Goal: Task Accomplishment & Management: Use online tool/utility

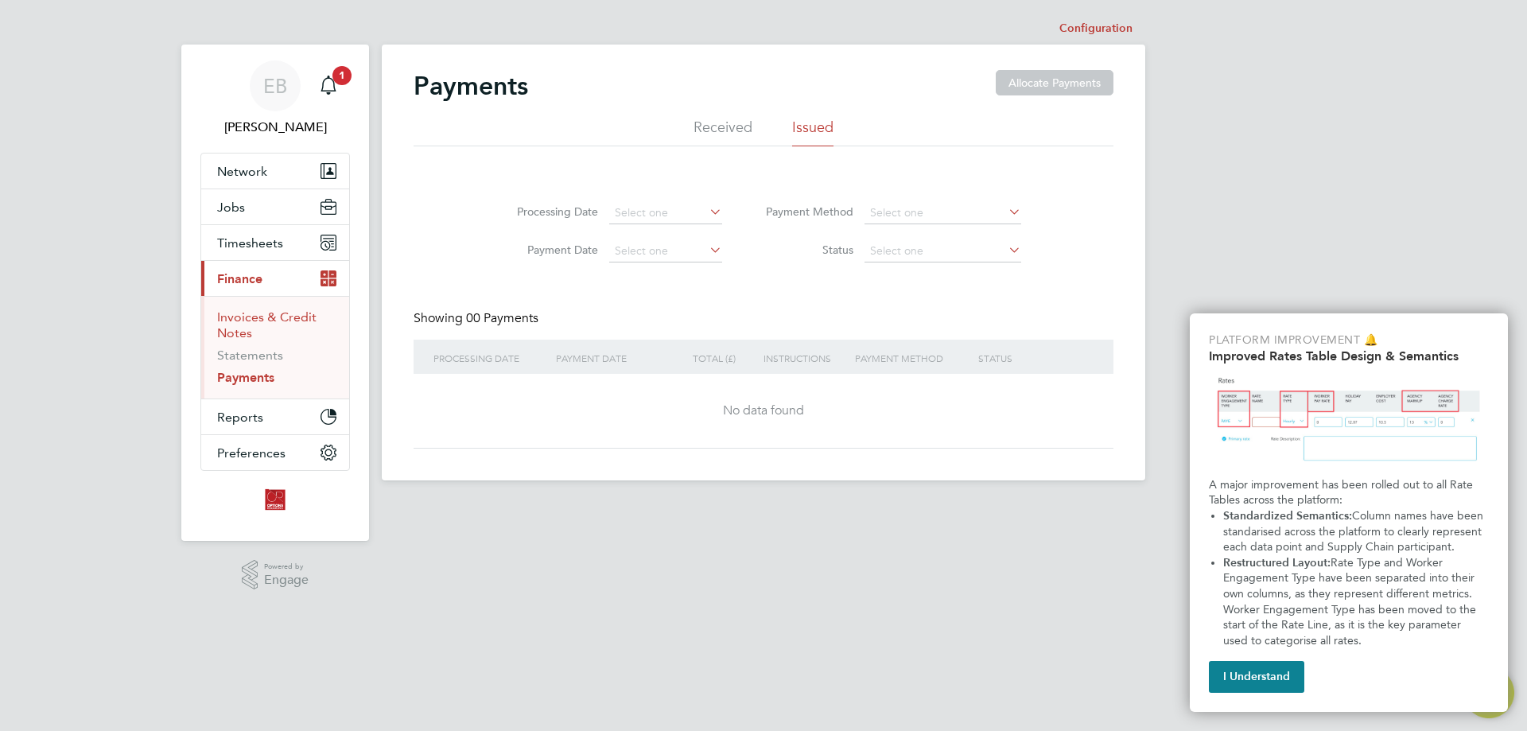
click at [241, 317] on link "Invoices & Credit Notes" at bounding box center [266, 324] width 99 height 31
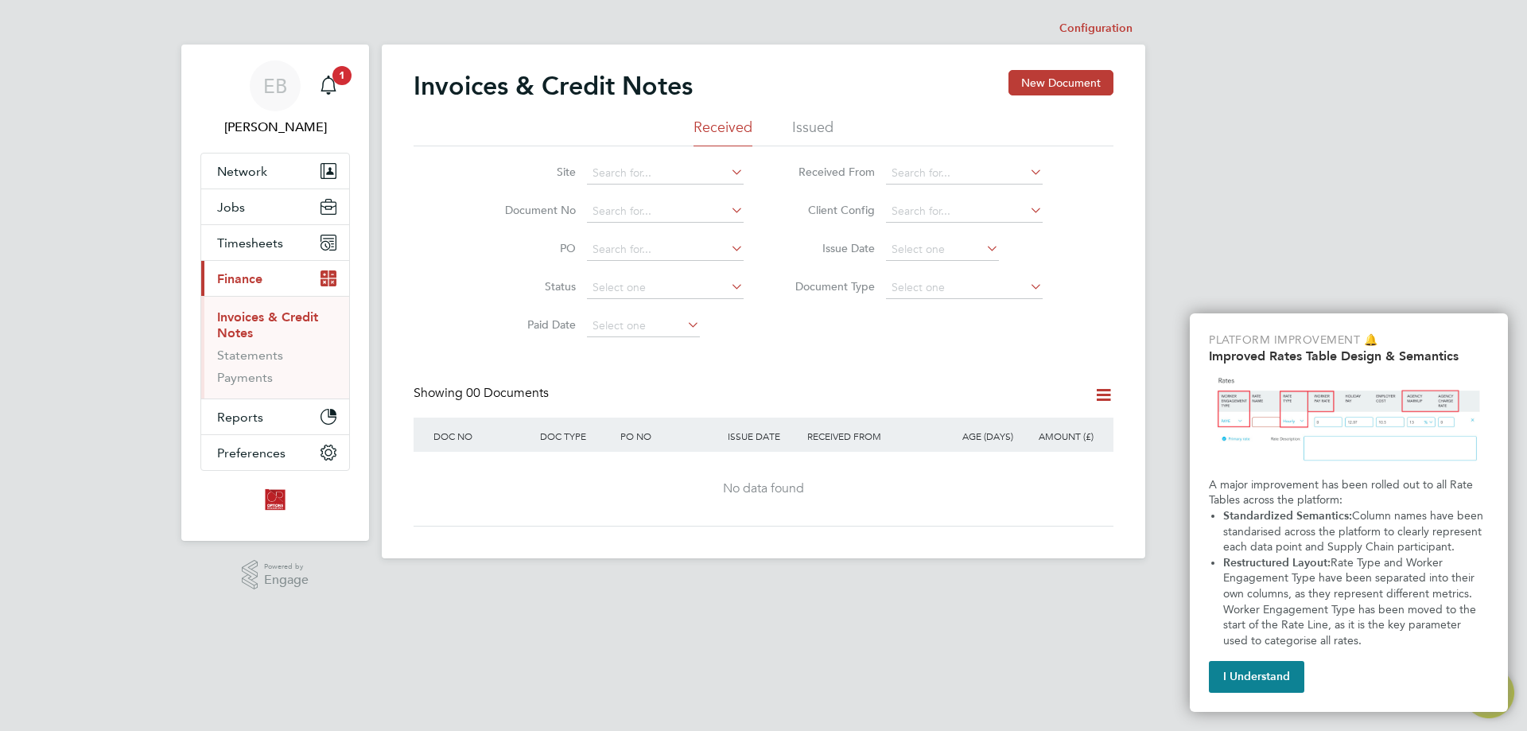
click at [1389, 191] on div "EB [PERSON_NAME] Notifications 1 Applications: Network Team Members Businesses …" at bounding box center [763, 292] width 1527 height 584
click at [817, 123] on li "Issued" at bounding box center [812, 132] width 41 height 29
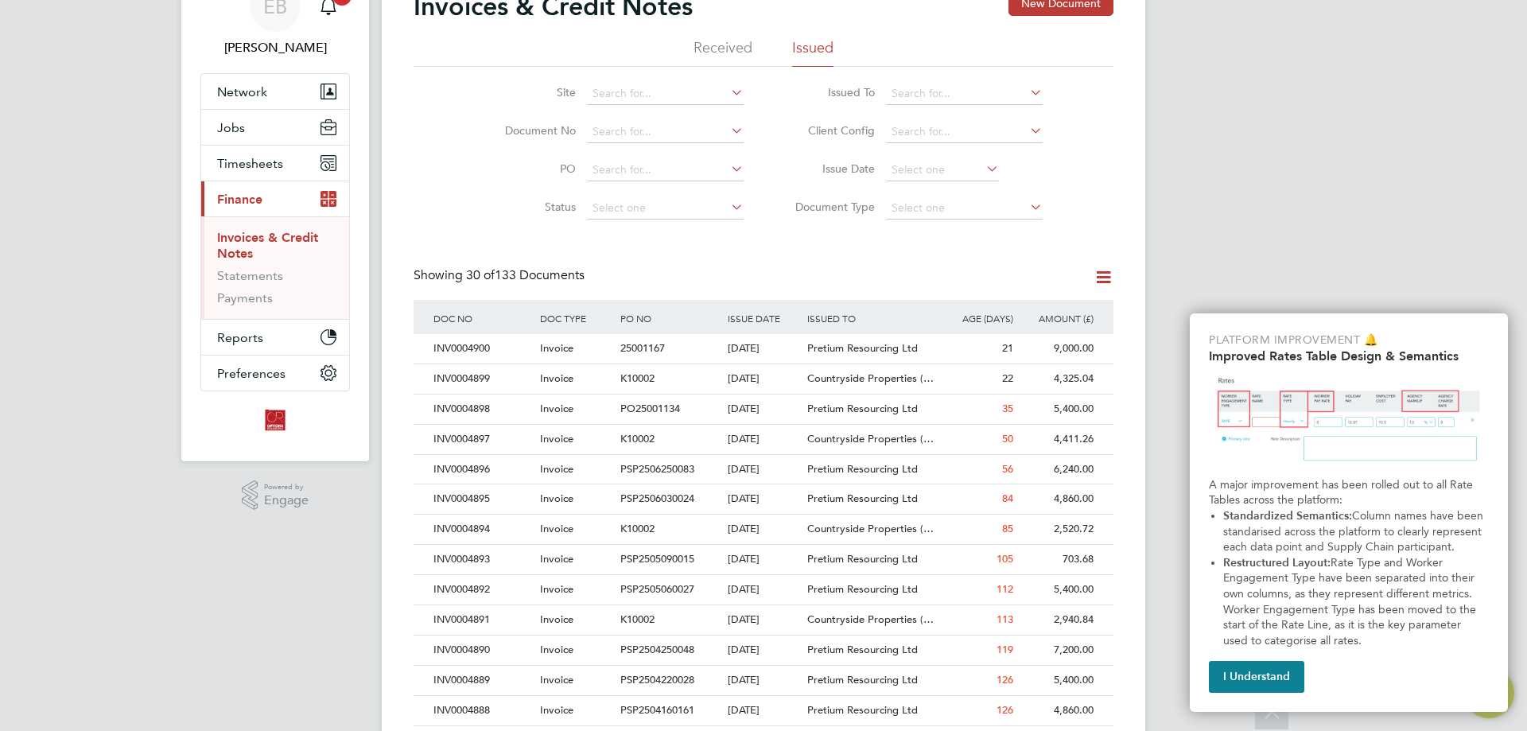
click at [1262, 188] on div "EB [PERSON_NAME] Notifications 1 Applications: Network Team Members Businesses …" at bounding box center [763, 631] width 1527 height 1422
click at [1027, 94] on icon at bounding box center [1027, 92] width 0 height 22
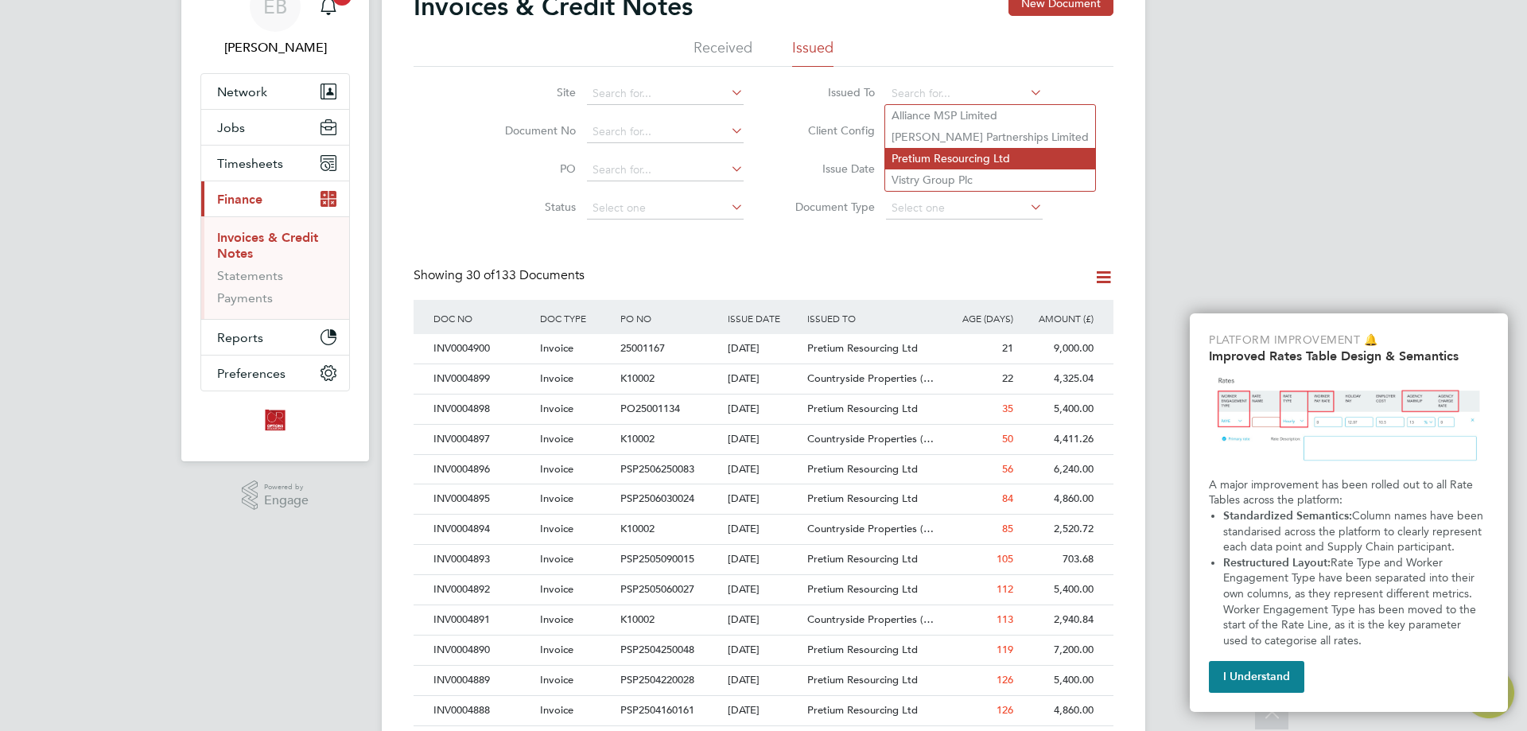
click at [1006, 159] on li "Pretium Resourcing Ltd" at bounding box center [990, 158] width 210 height 21
type input "Pretium Resourcing Ltd"
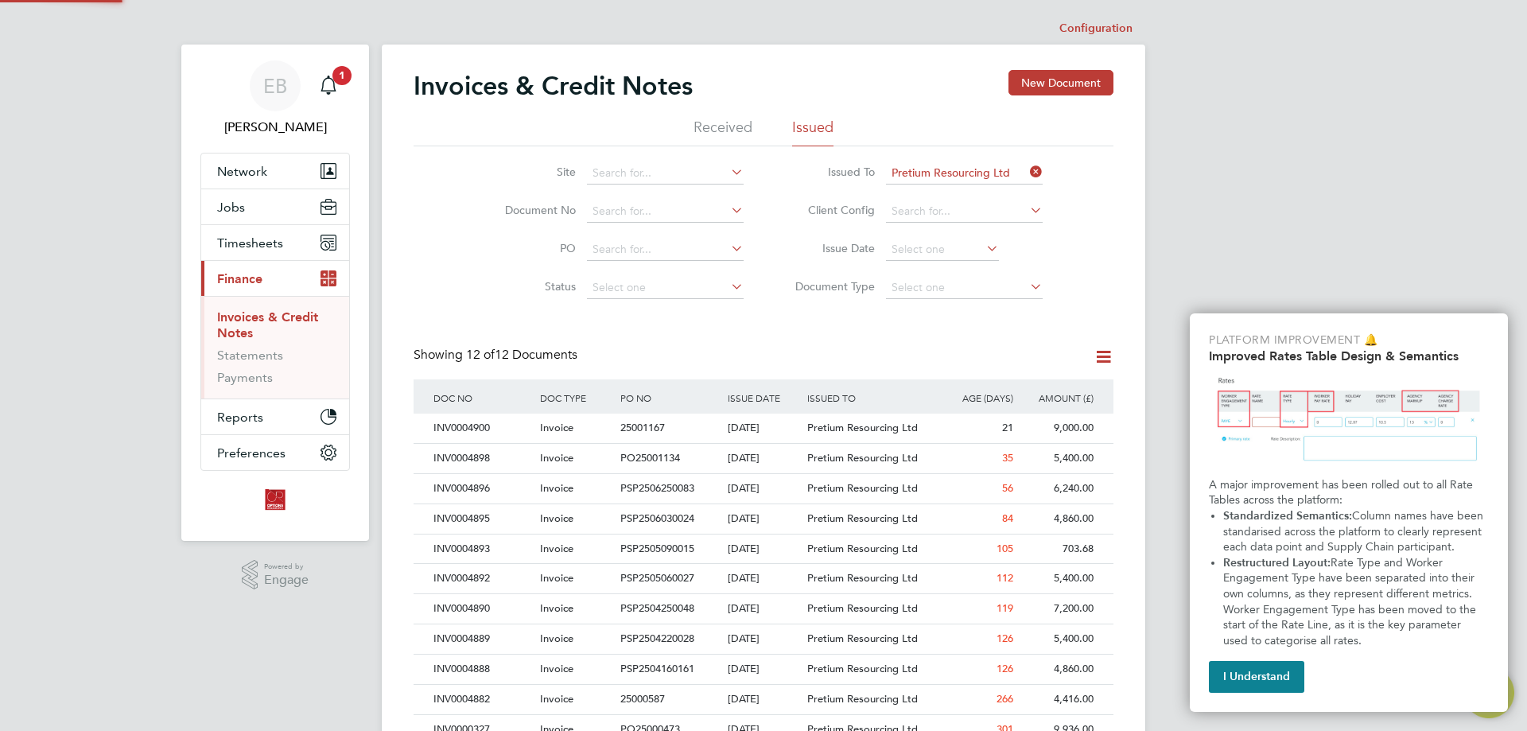
scroll to position [8, 8]
drag, startPoint x: 1101, startPoint y: 523, endPoint x: 1118, endPoint y: 454, distance: 71.4
click at [1122, 520] on div "Invoices & Credit Notes New Document Received Issued Site Document No PO Status…" at bounding box center [764, 426] width 764 height 763
click at [1100, 356] on icon at bounding box center [1104, 357] width 20 height 20
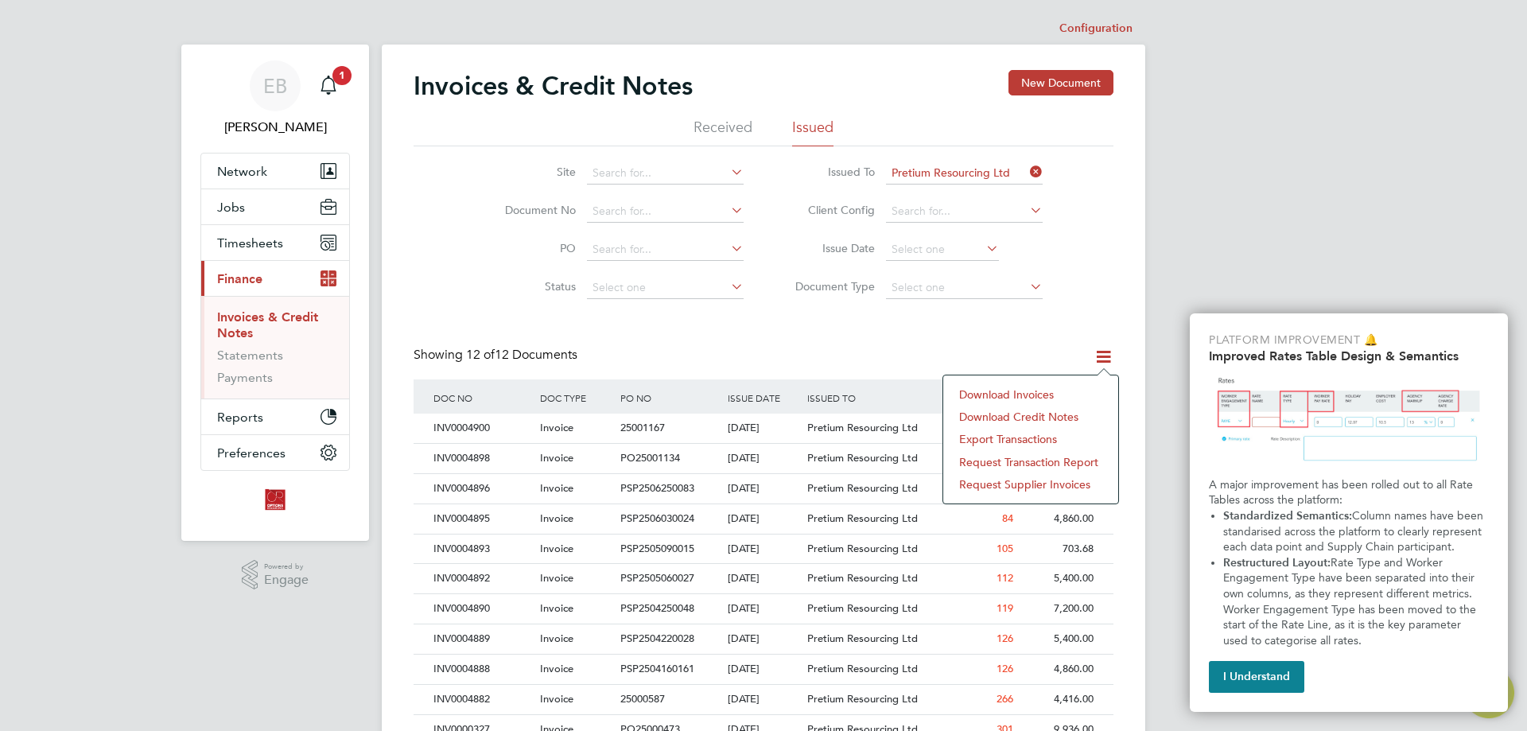
click at [1033, 440] on li "Export transactions" at bounding box center [1030, 439] width 159 height 22
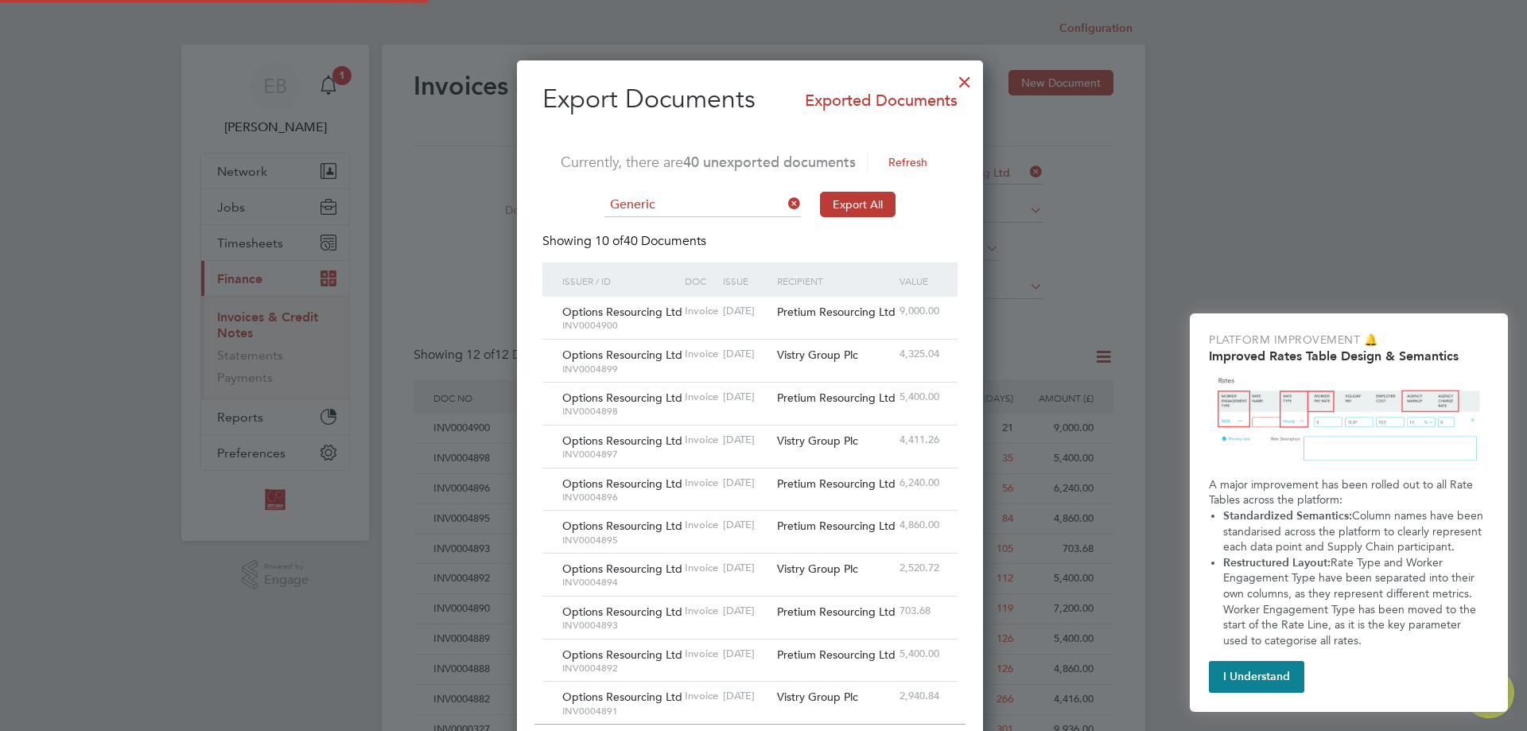
scroll to position [44, 132]
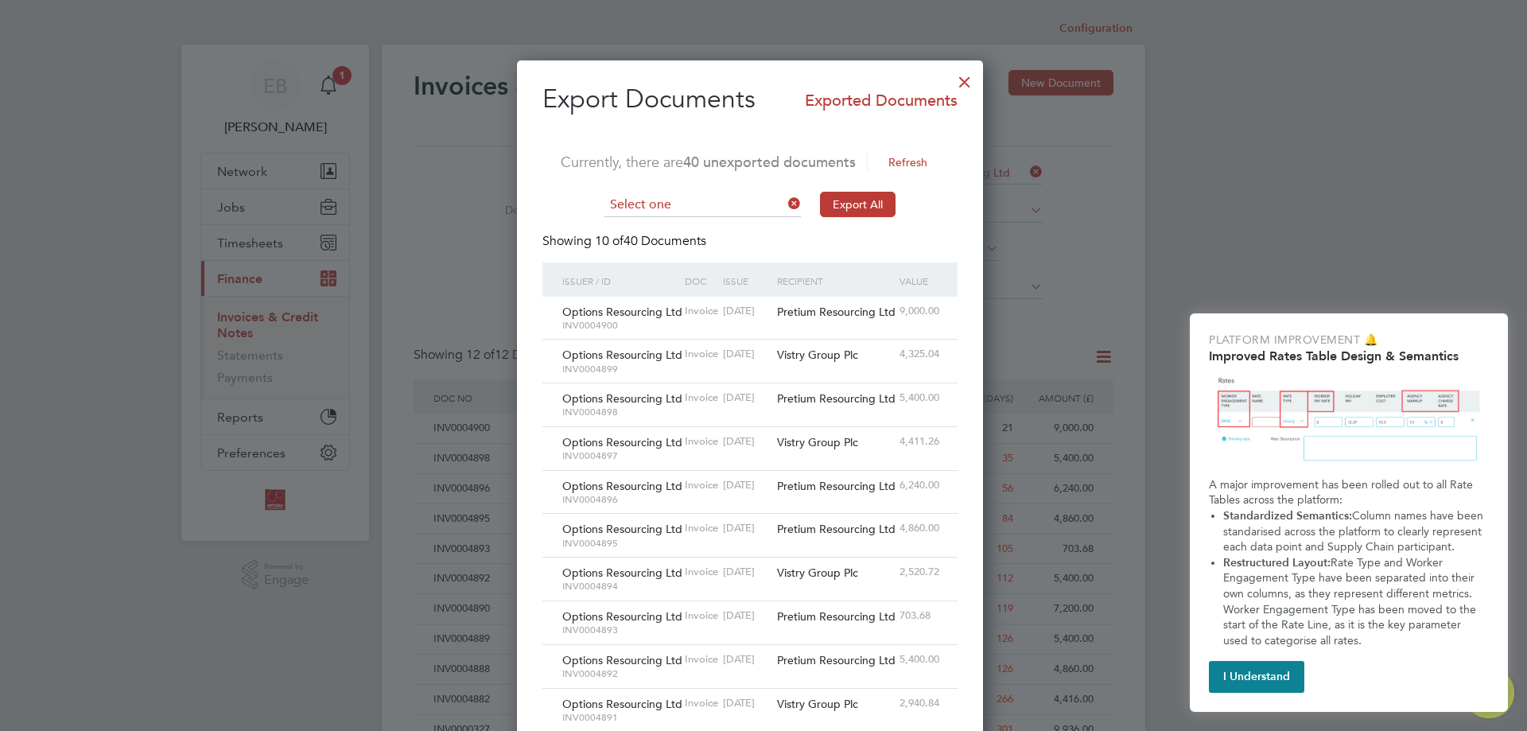
click at [743, 200] on input at bounding box center [703, 205] width 196 height 24
click at [979, 92] on div at bounding box center [965, 78] width 29 height 29
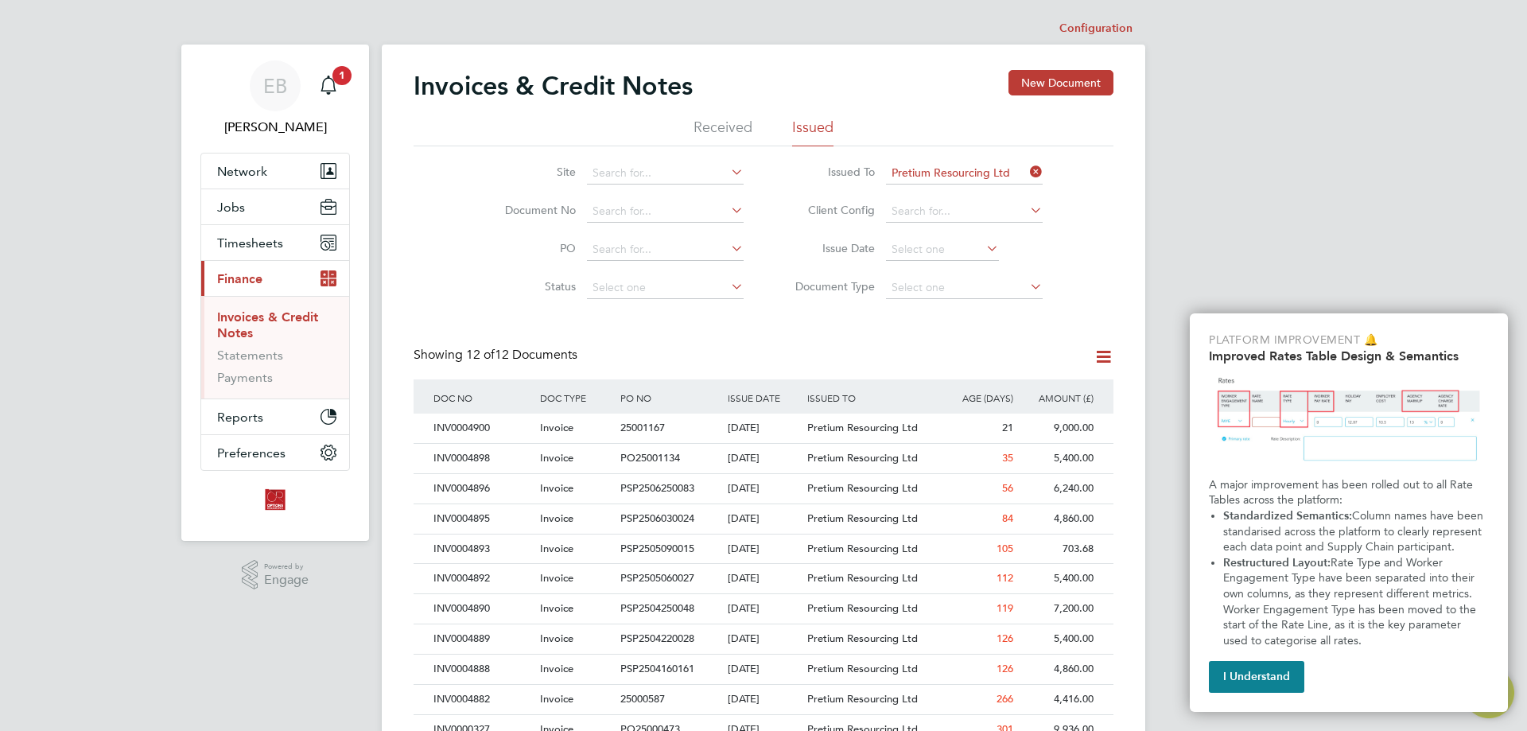
click at [1305, 204] on div "EB [PERSON_NAME] Notifications 1 Applications: Network Team Members Businesses …" at bounding box center [763, 416] width 1527 height 833
drag, startPoint x: 492, startPoint y: 517, endPoint x: 424, endPoint y: 519, distance: 67.6
click at [424, 519] on div "INV0004895 Invoice PSP2506030024 [DATE] Pretium Resourcing Ltd Options Resourci…" at bounding box center [764, 519] width 700 height 30
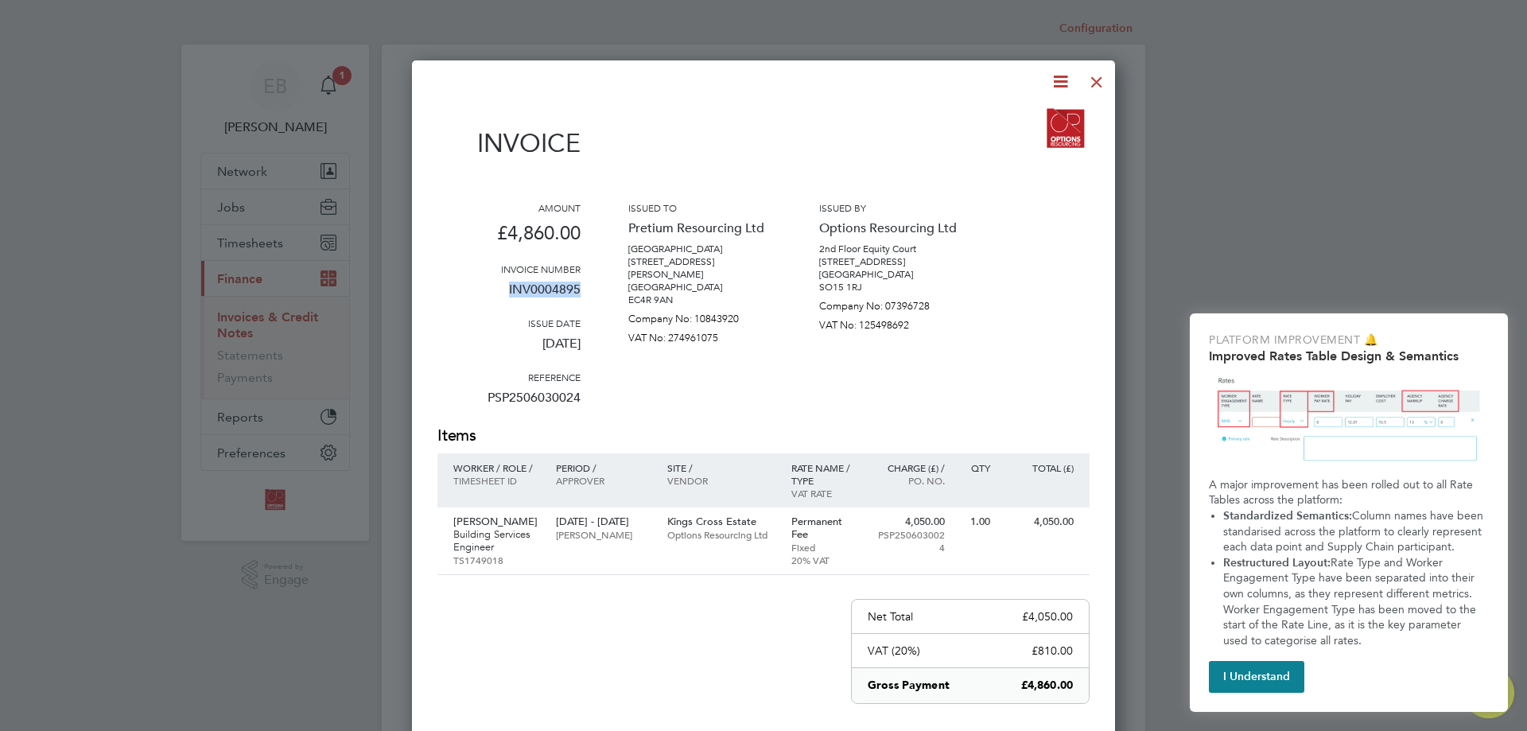
drag, startPoint x: 581, startPoint y: 288, endPoint x: 505, endPoint y: 286, distance: 75.6
click at [505, 286] on div "Amount £4,860.00 Invoice number INV0004895 Issue date [DATE] Reference PSP25060…" at bounding box center [764, 313] width 652 height 224
copy p "INV0004895"
click at [1099, 84] on div at bounding box center [1097, 78] width 29 height 29
